Goal: Register for event/course

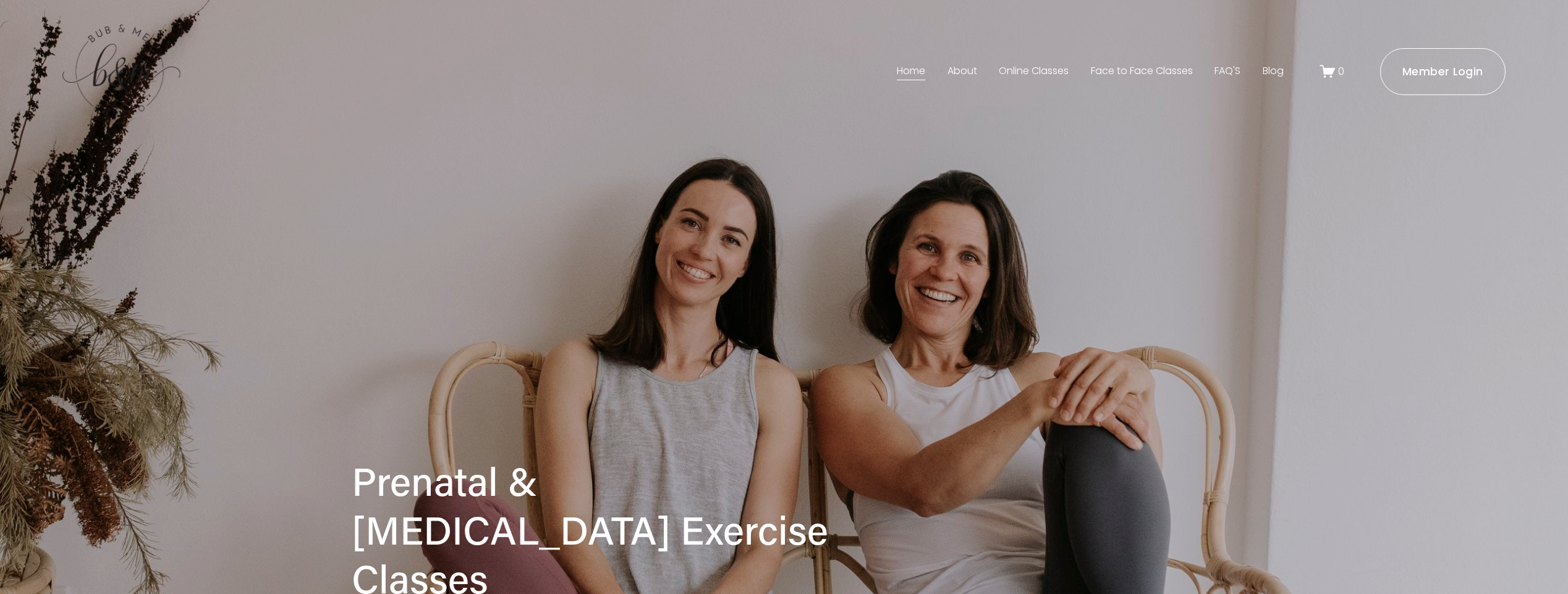
click at [1142, 69] on link "Face to Face Classes" at bounding box center [1142, 71] width 102 height 20
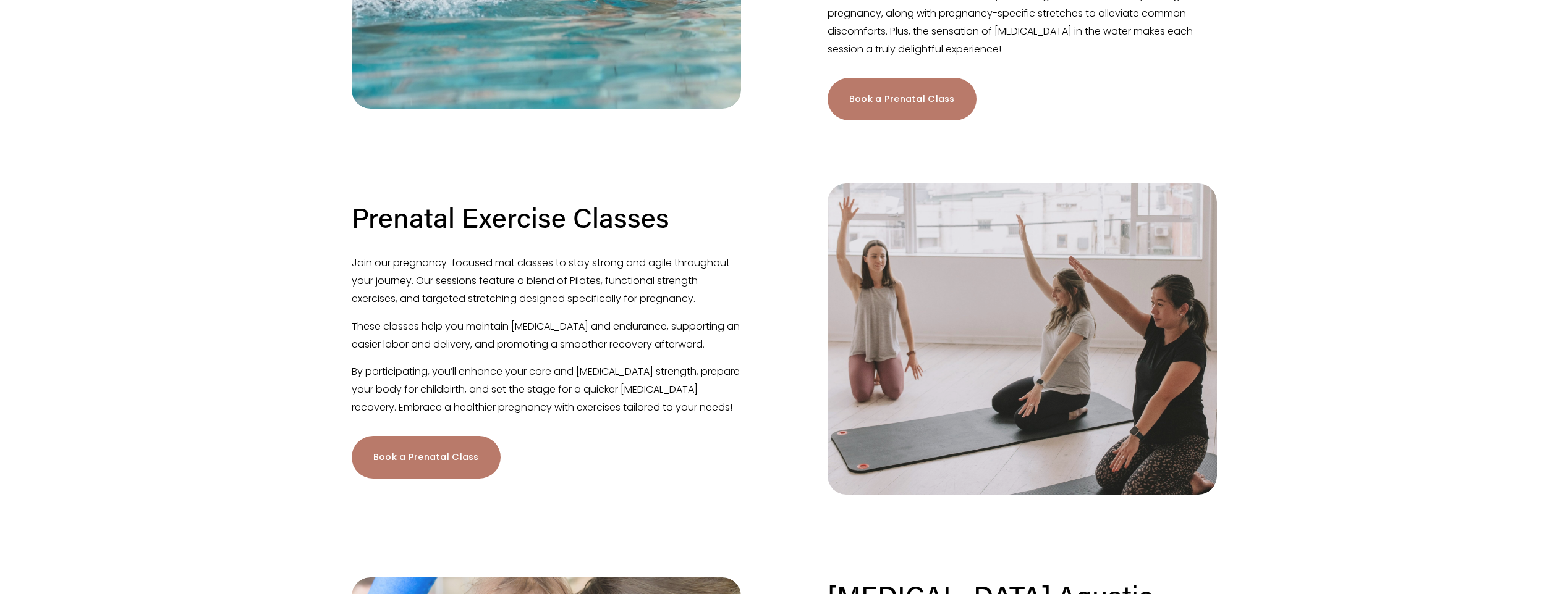
scroll to position [679, 0]
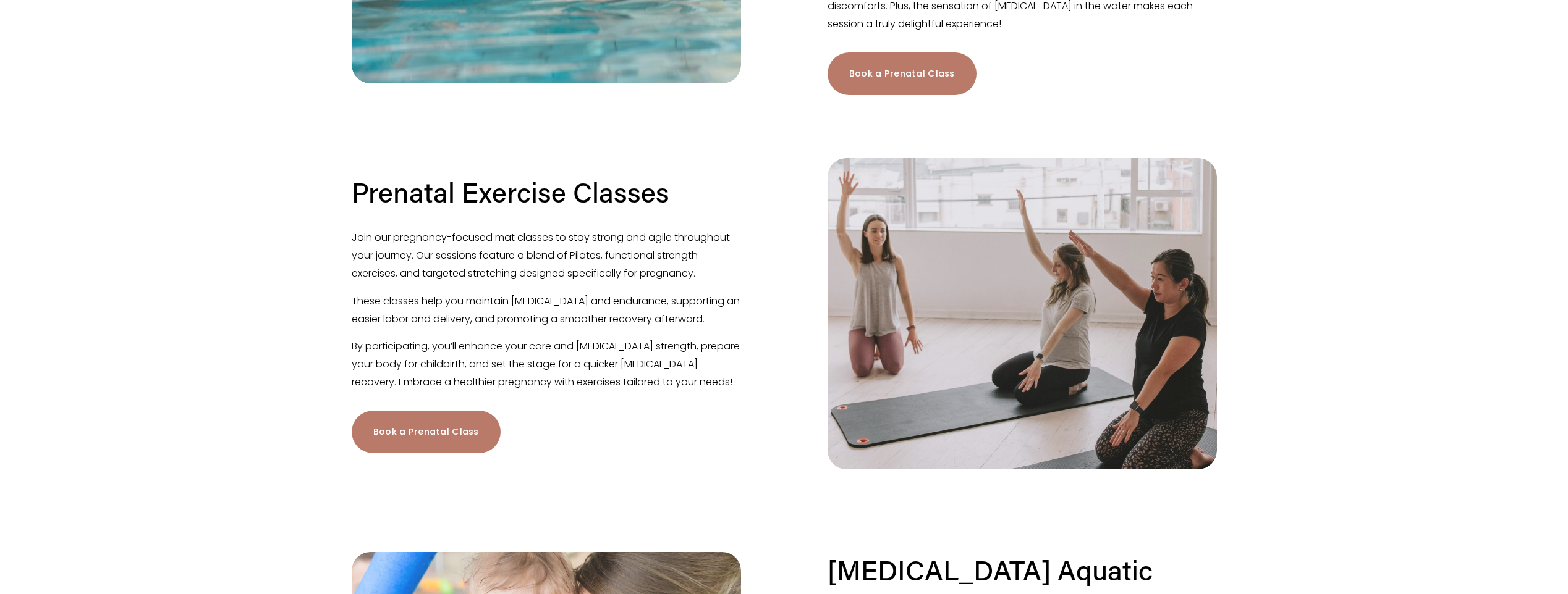
click at [449, 445] on link "Book a Prenatal Class" at bounding box center [426, 432] width 149 height 43
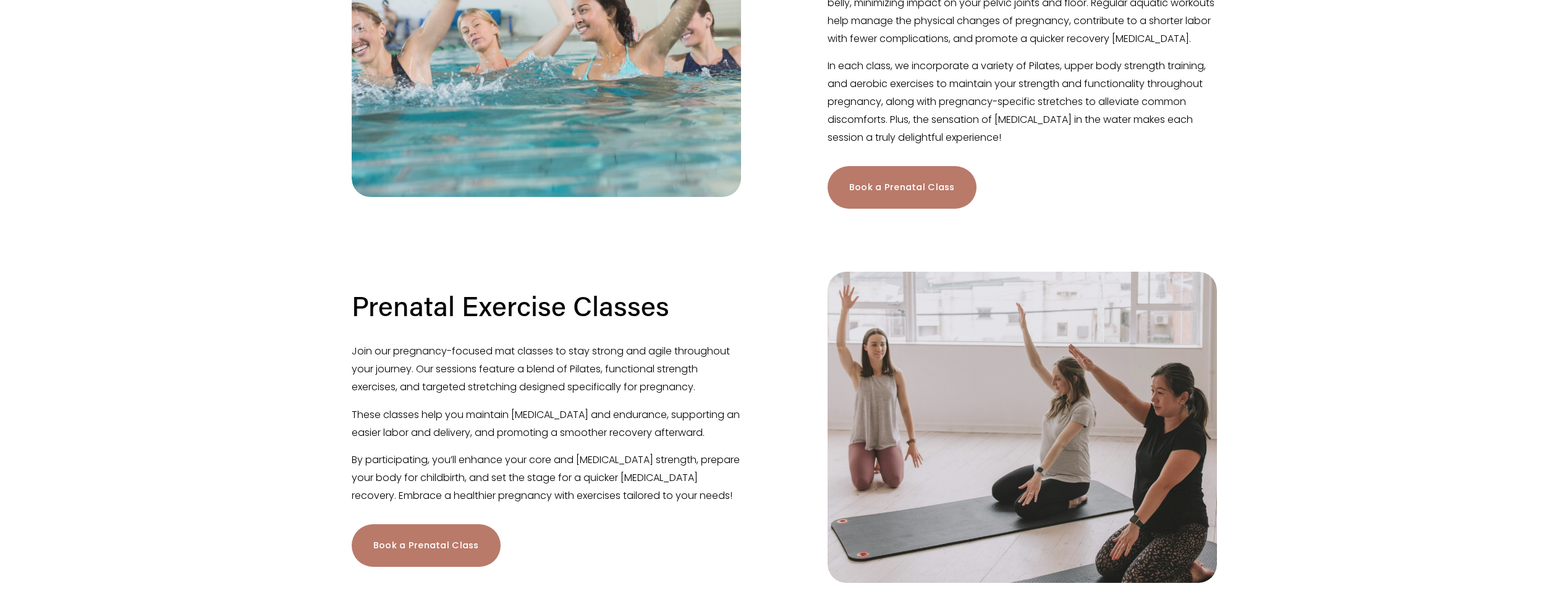
scroll to position [556, 0]
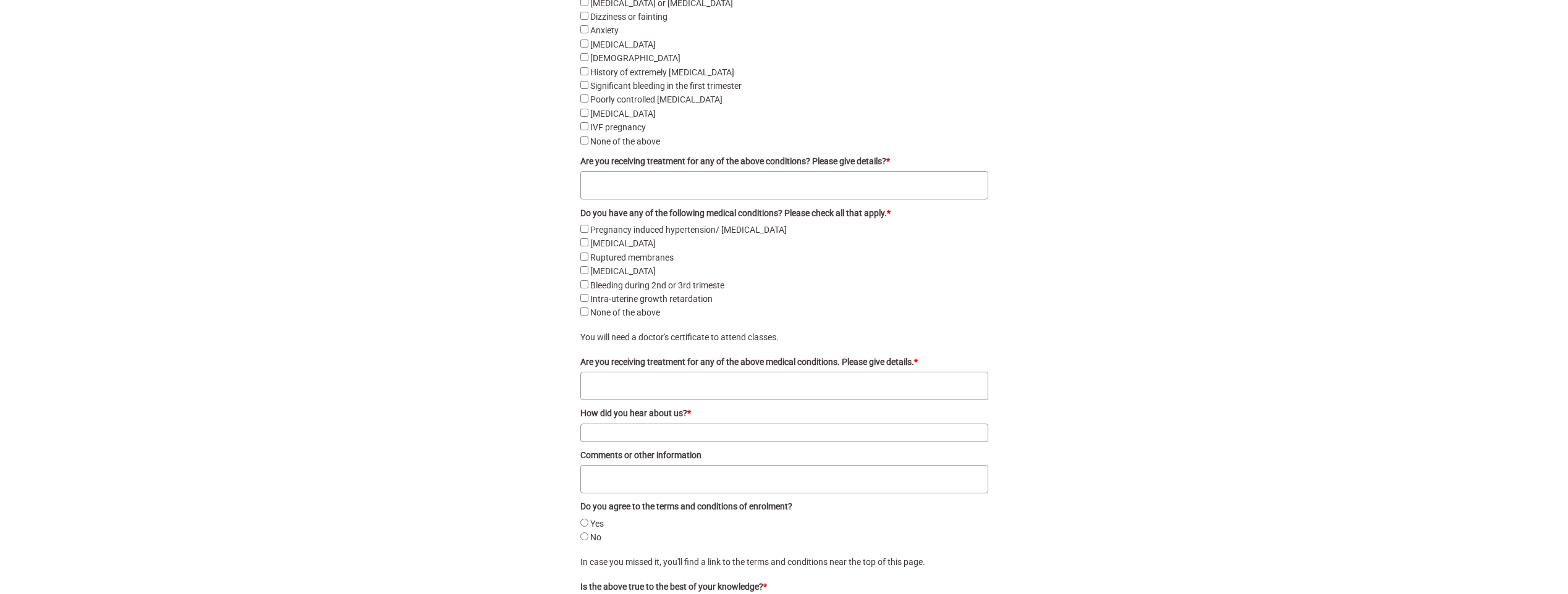
scroll to position [2676, 0]
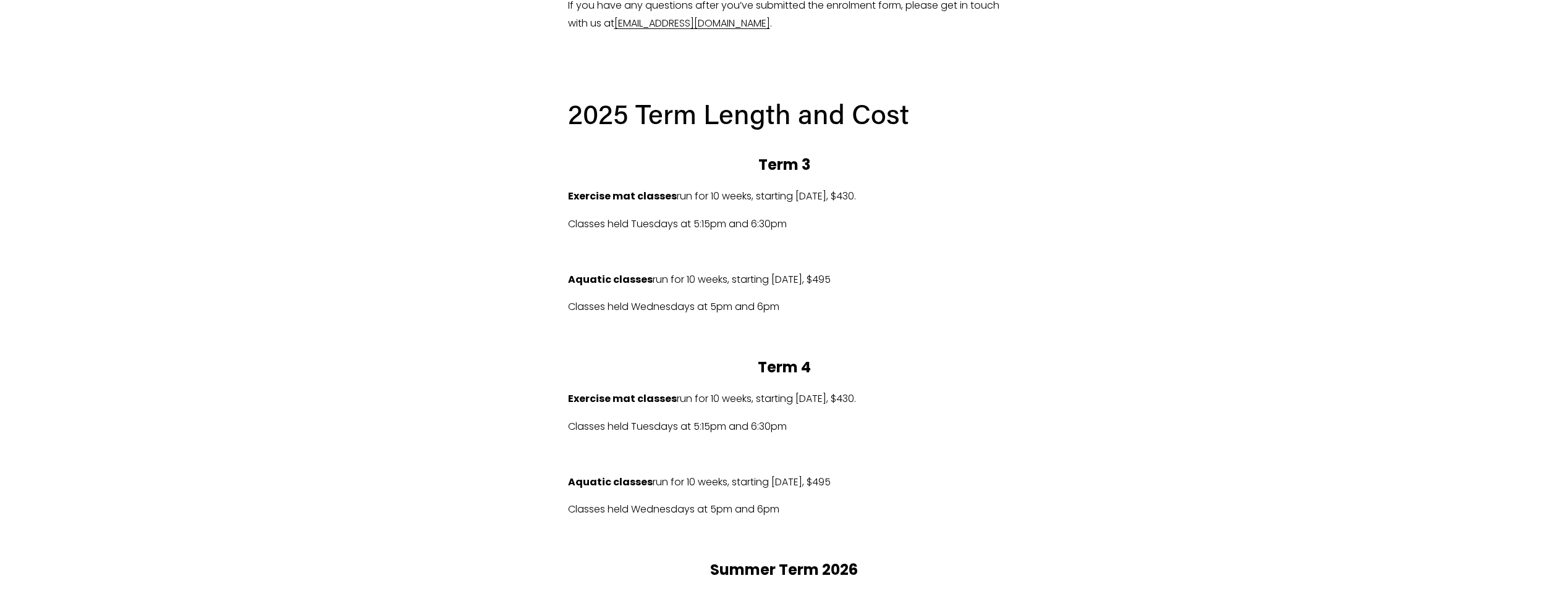
scroll to position [698, 0]
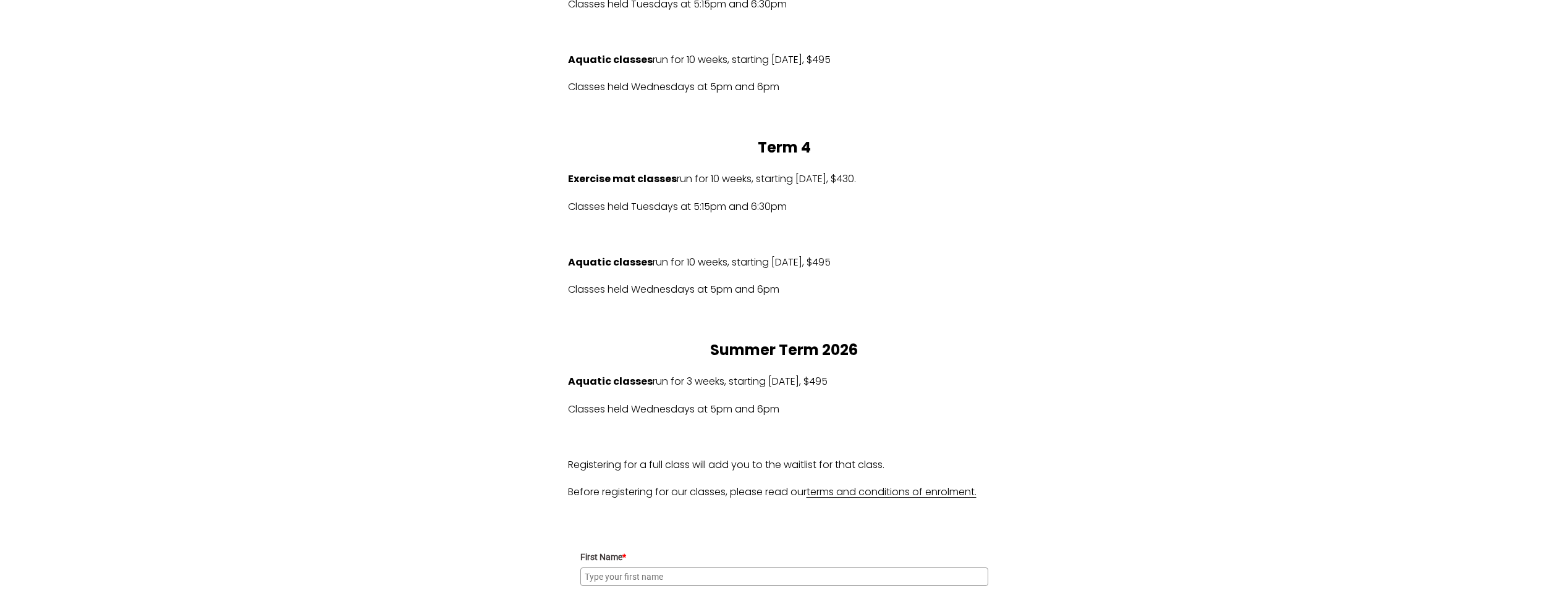
scroll to position [884, 0]
